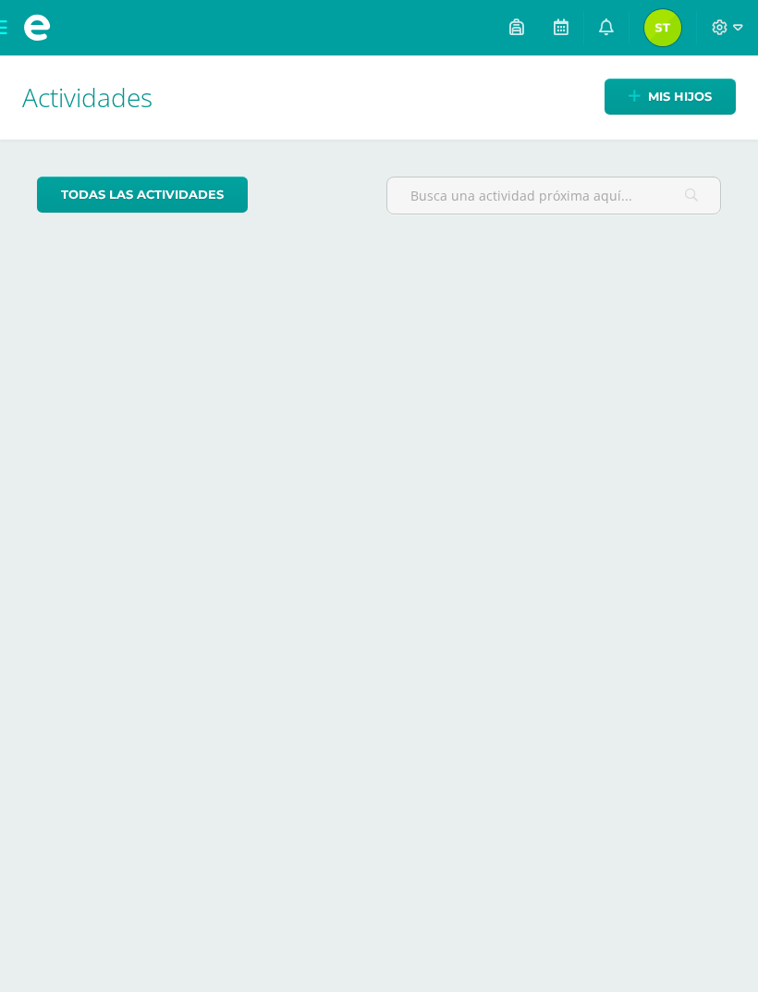
click at [678, 102] on span "Mis hijos" at bounding box center [680, 97] width 64 height 34
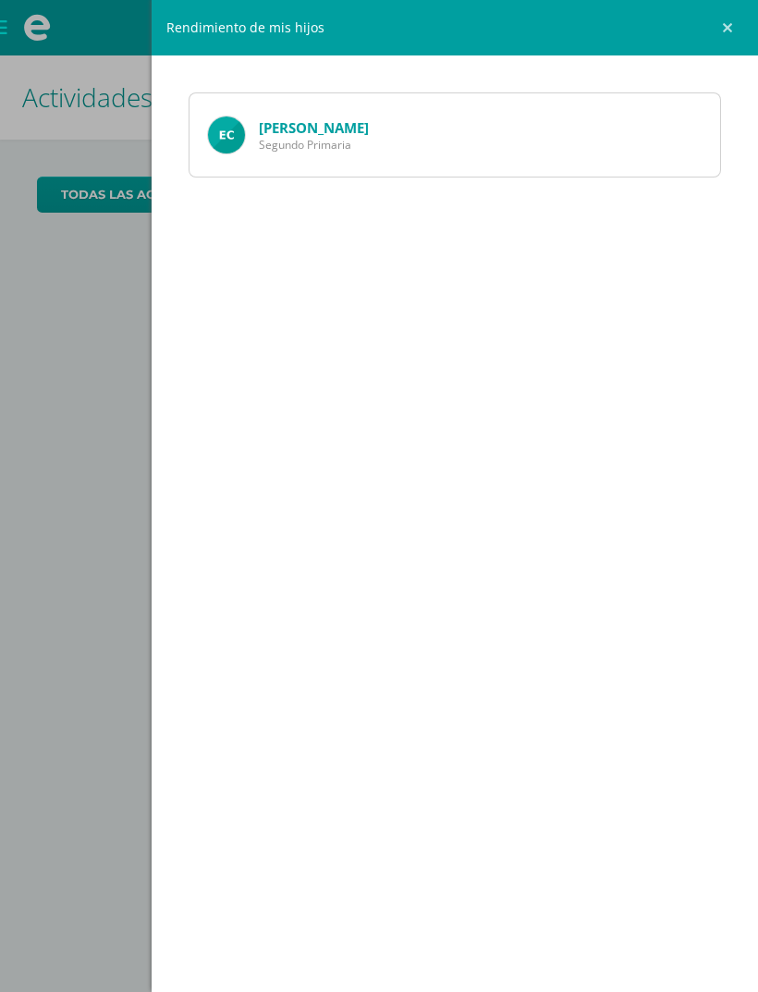
click at [337, 135] on link "[PERSON_NAME]" at bounding box center [314, 127] width 110 height 18
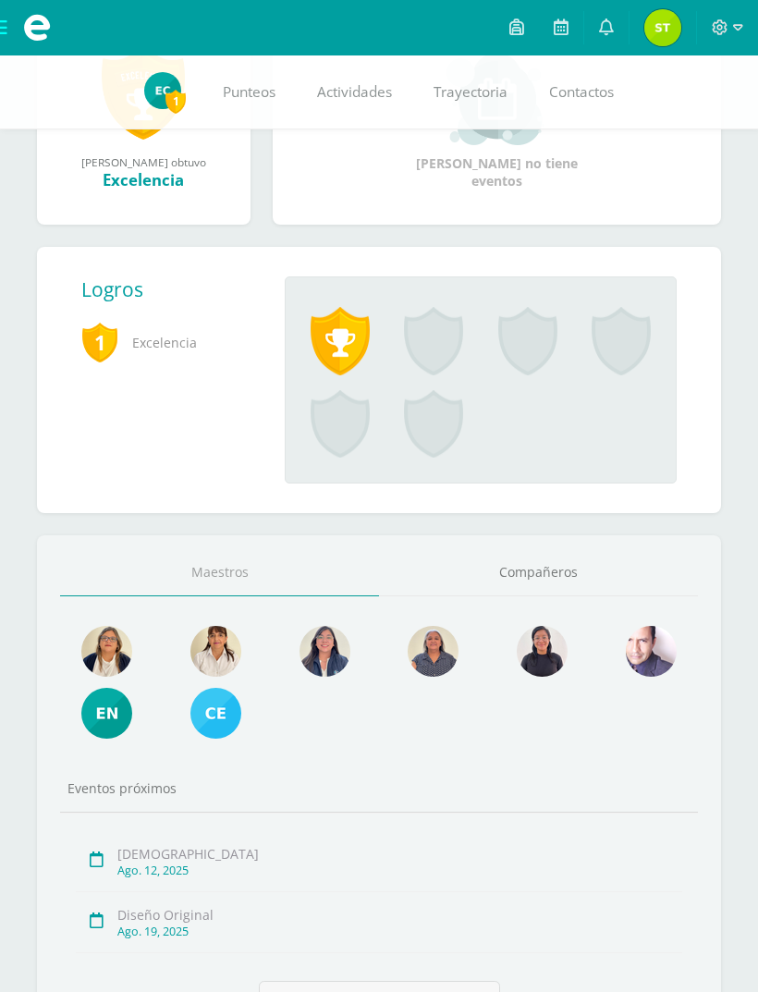
scroll to position [403, 0]
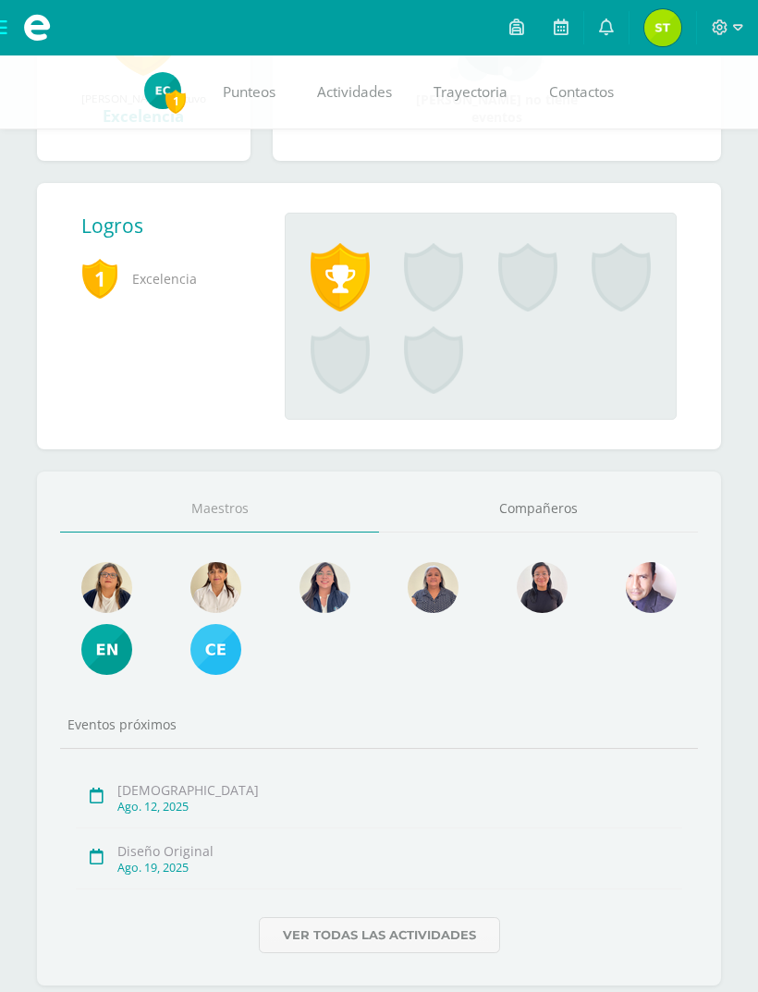
click at [462, 953] on link "Ver todas las actividades" at bounding box center [379, 935] width 241 height 36
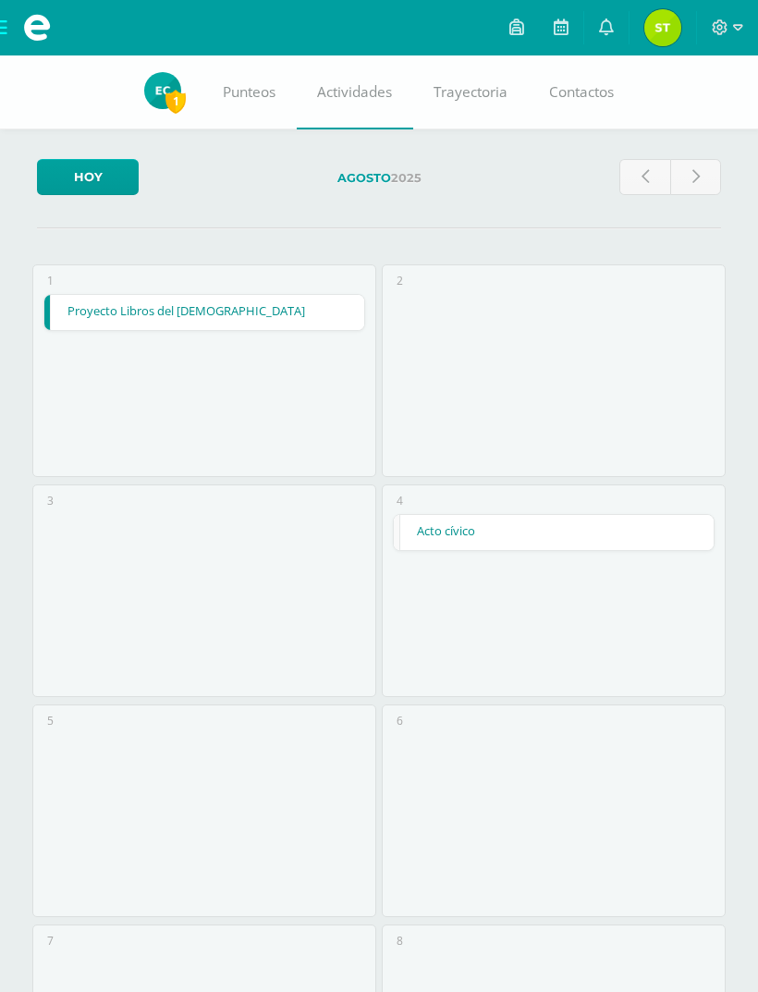
click at [261, 110] on link "Punteos" at bounding box center [249, 92] width 94 height 74
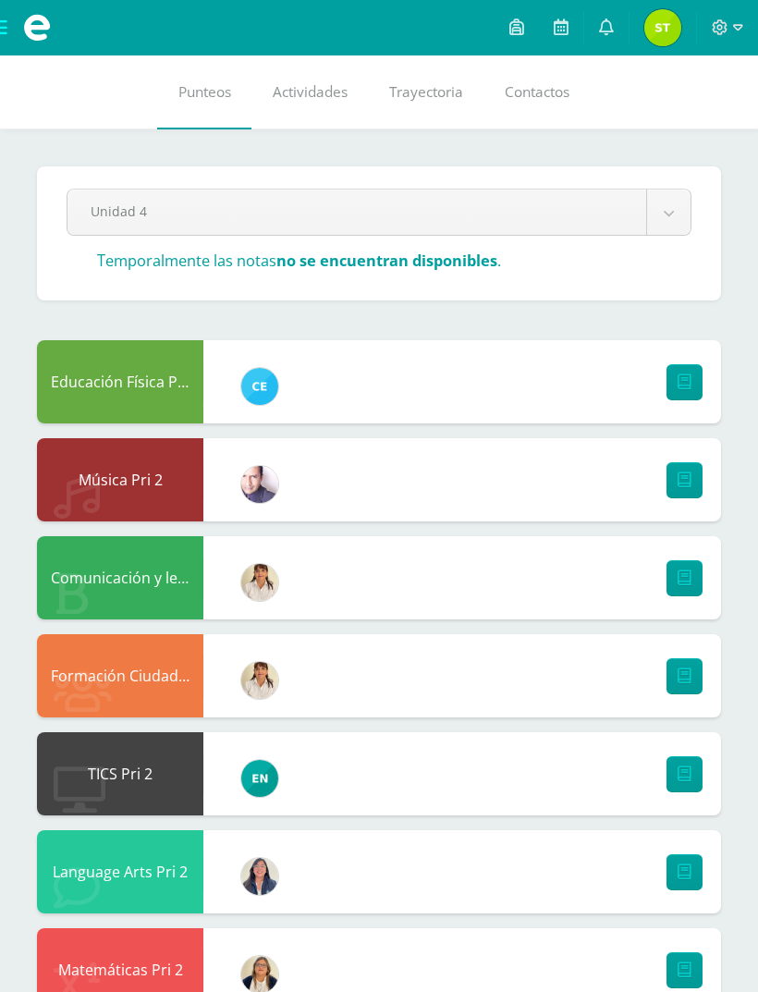
click at [685, 387] on icon at bounding box center [685, 382] width 14 height 16
click at [110, 520] on div "Música Pri 2" at bounding box center [120, 479] width 166 height 83
click at [681, 498] on link at bounding box center [685, 480] width 36 height 36
click at [324, 99] on span "Actividades" at bounding box center [310, 91] width 75 height 19
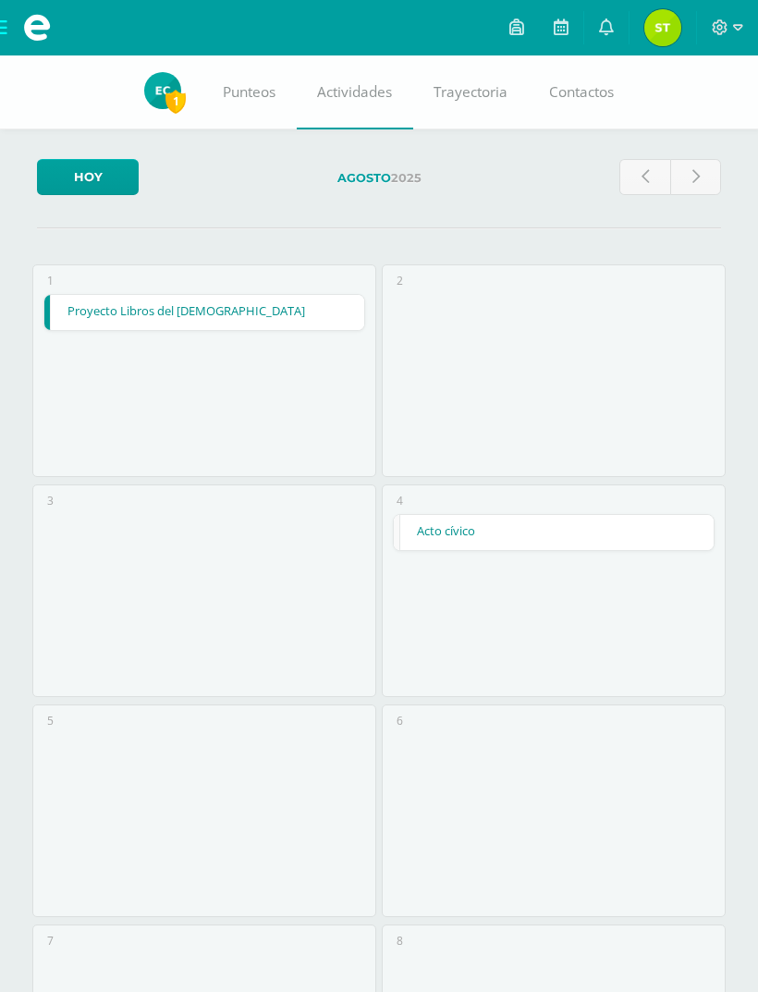
click at [257, 319] on link "Proyecto Libros del Nuevo Testamento" at bounding box center [203, 312] width 319 height 35
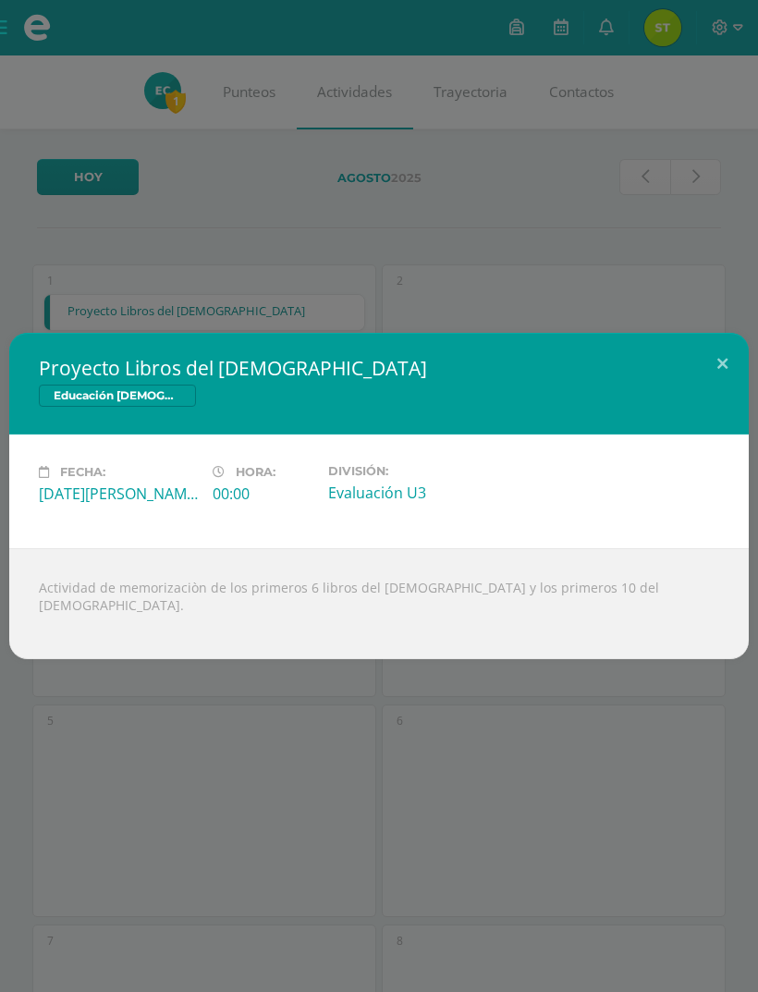
click at [726, 371] on button at bounding box center [722, 364] width 53 height 63
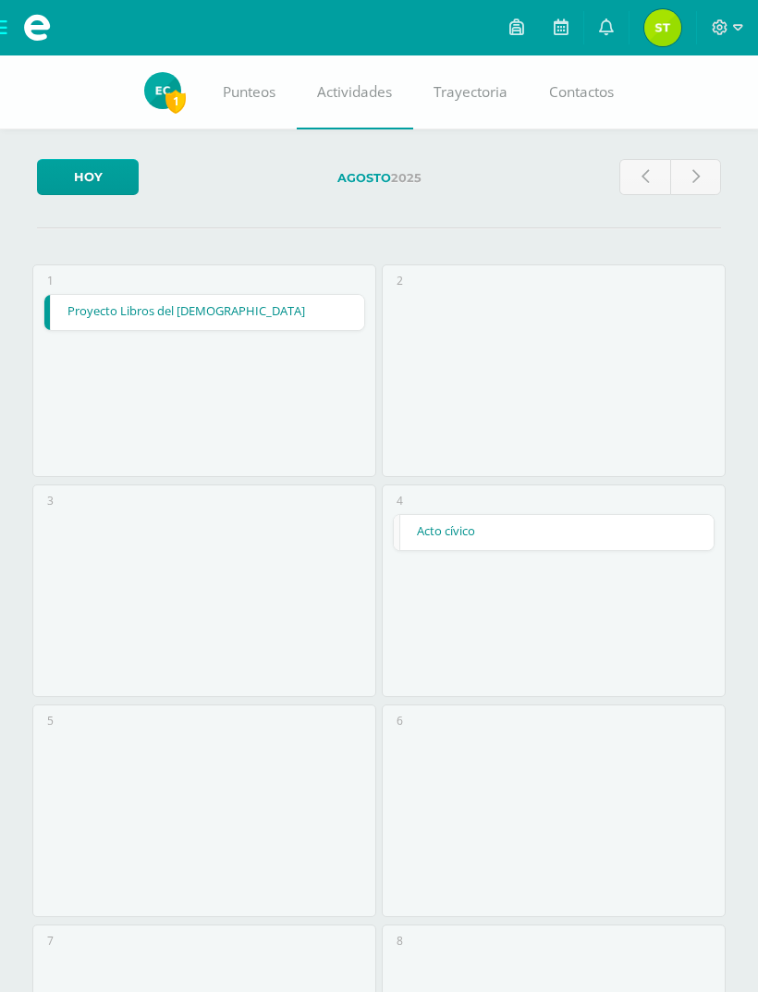
click at [510, 546] on link "Acto cívico" at bounding box center [553, 532] width 319 height 35
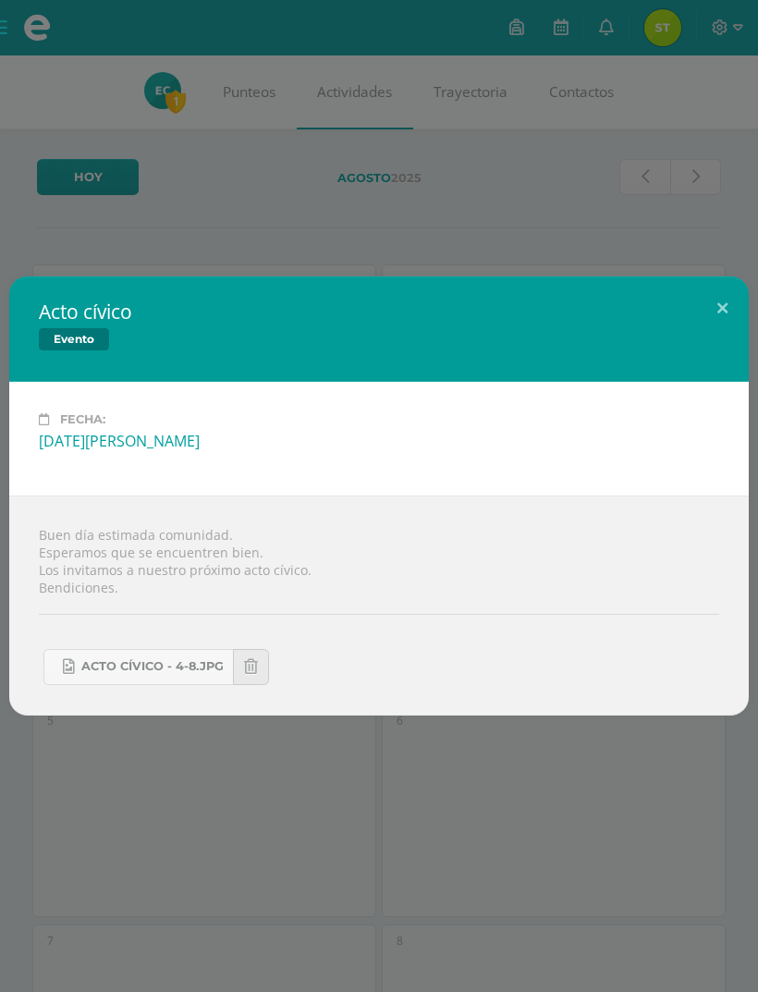
click at [722, 316] on button at bounding box center [722, 307] width 53 height 63
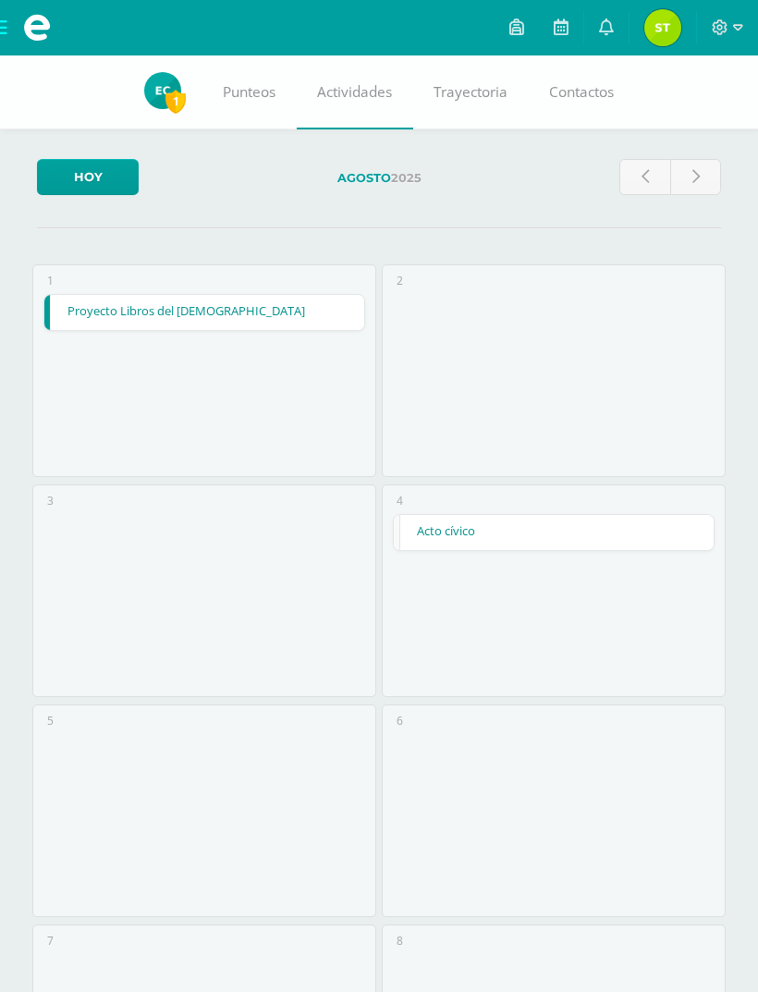
click at [174, 105] on span "1" at bounding box center [175, 101] width 20 height 23
click at [248, 100] on span "Punteos" at bounding box center [249, 91] width 53 height 19
